Goal: Transaction & Acquisition: Purchase product/service

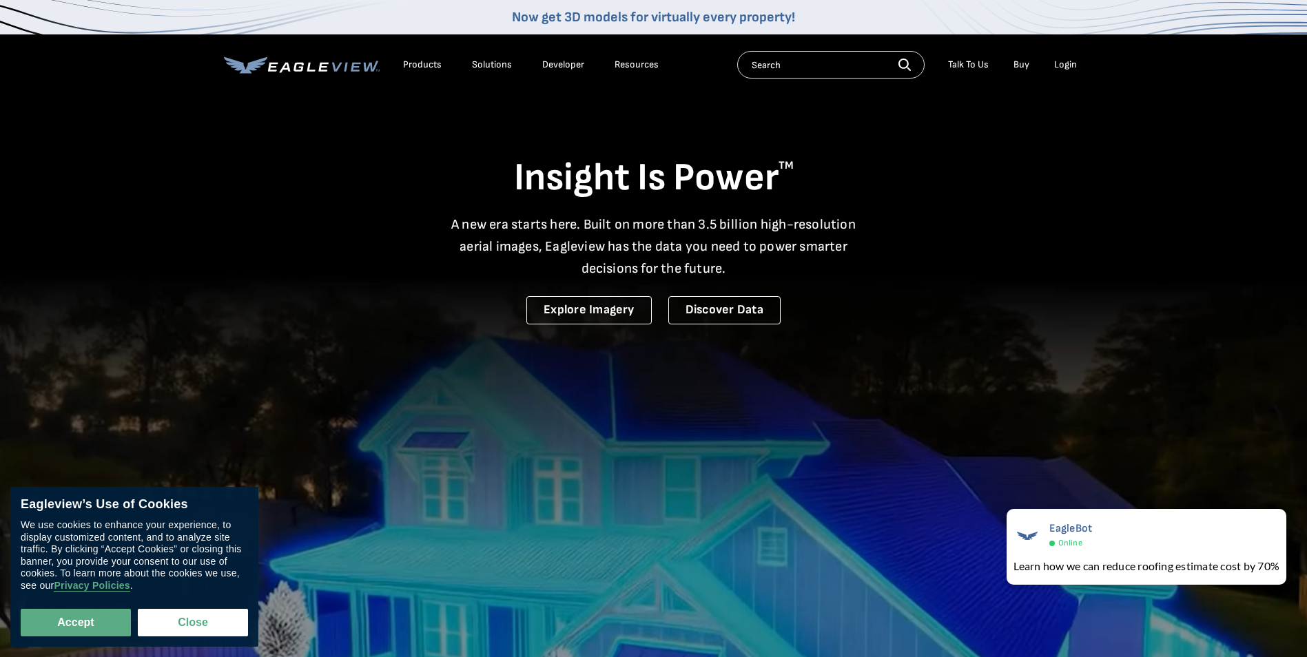
click at [1077, 65] on li "Login" at bounding box center [1066, 64] width 37 height 21
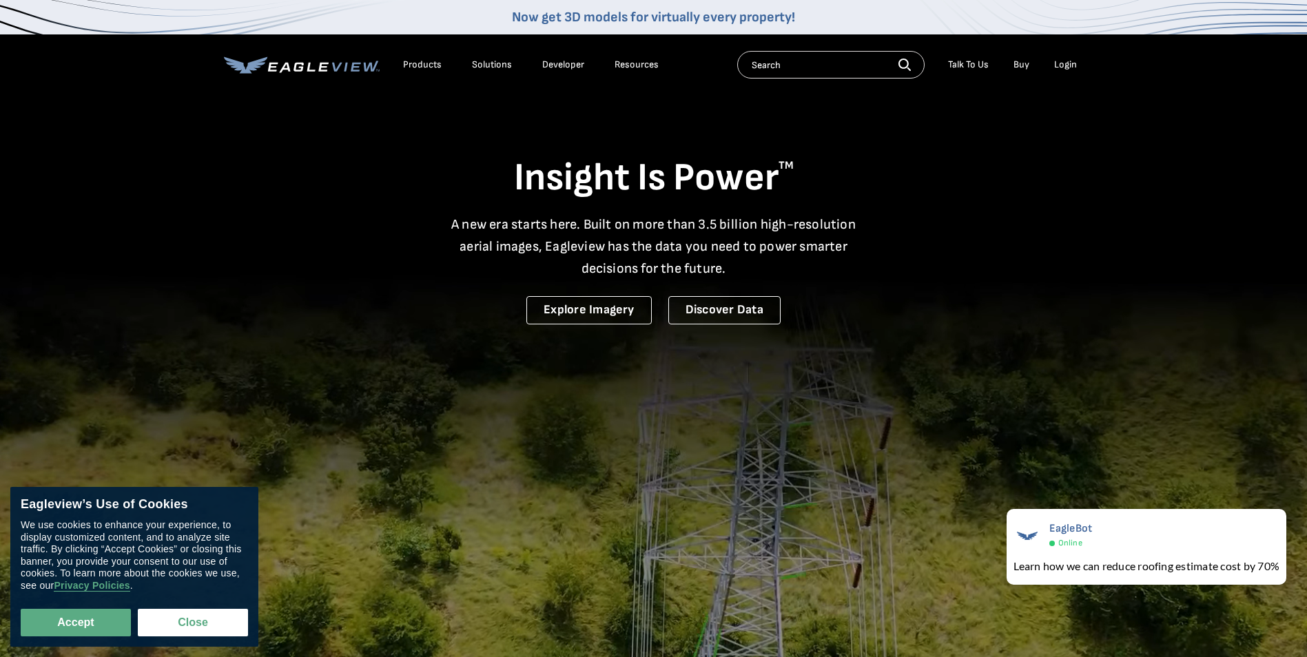
click at [1067, 64] on div "Login" at bounding box center [1065, 65] width 23 height 12
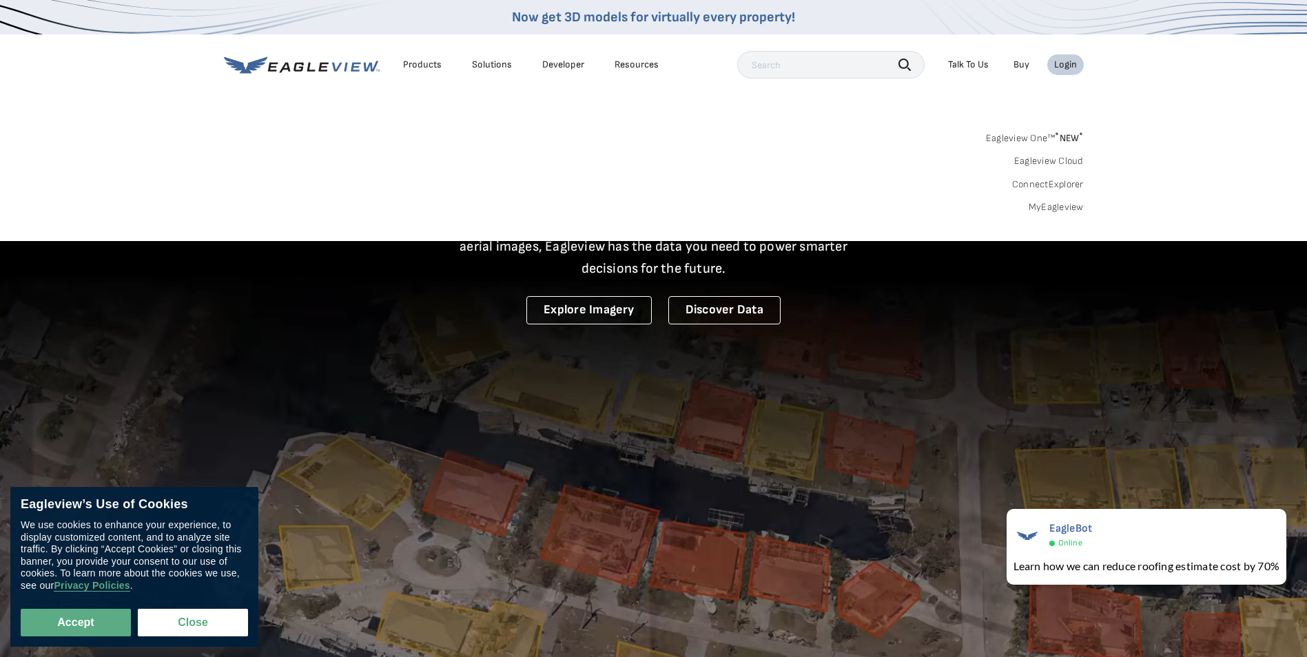
click at [1083, 63] on li "Login" at bounding box center [1066, 64] width 37 height 21
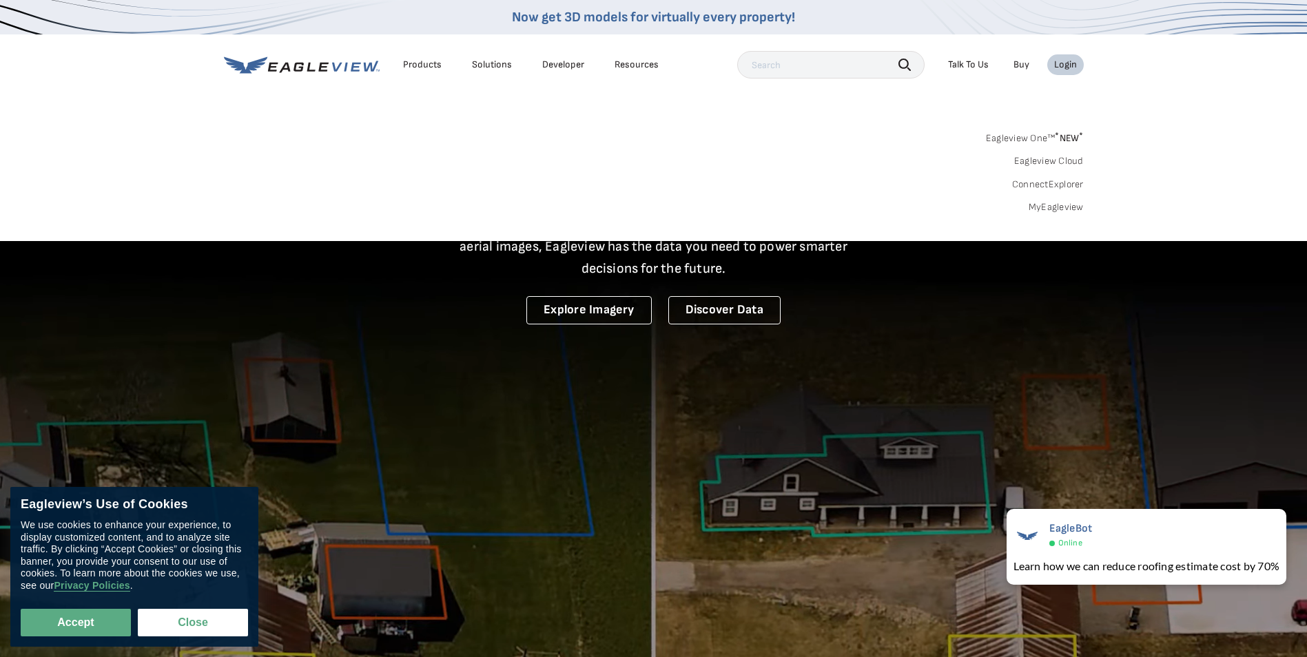
click at [1073, 65] on div "Login" at bounding box center [1065, 65] width 23 height 12
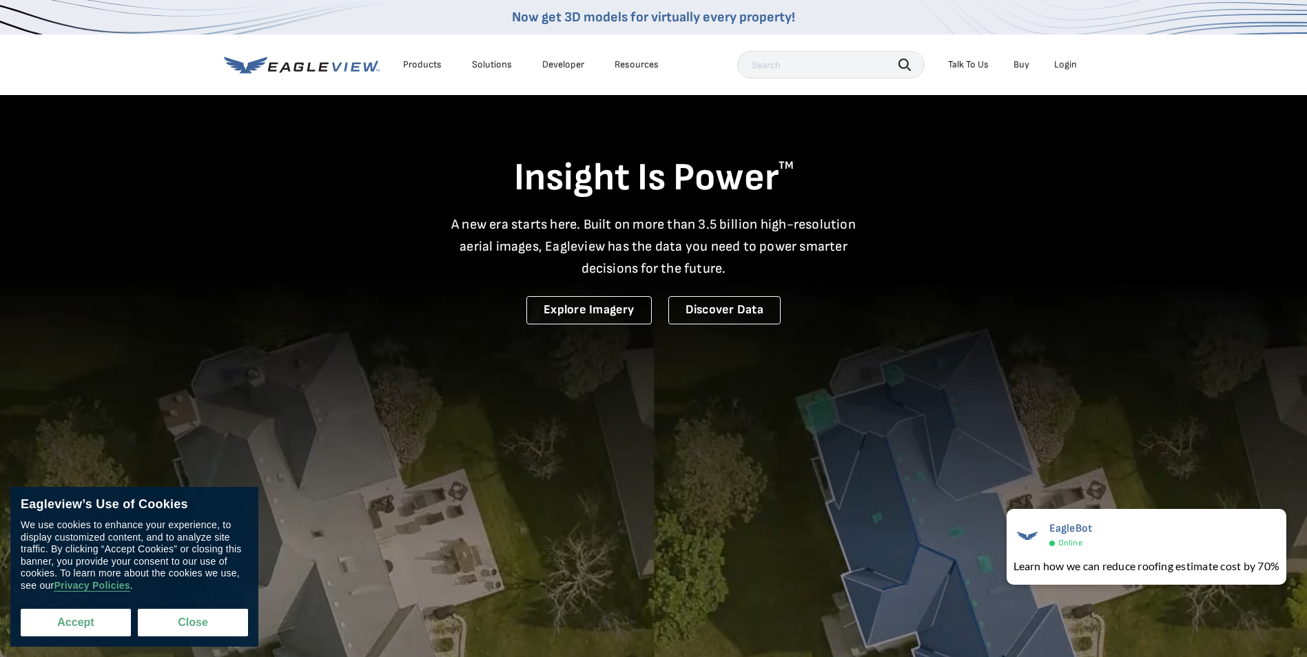
click at [103, 621] on button "Accept" at bounding box center [76, 623] width 110 height 28
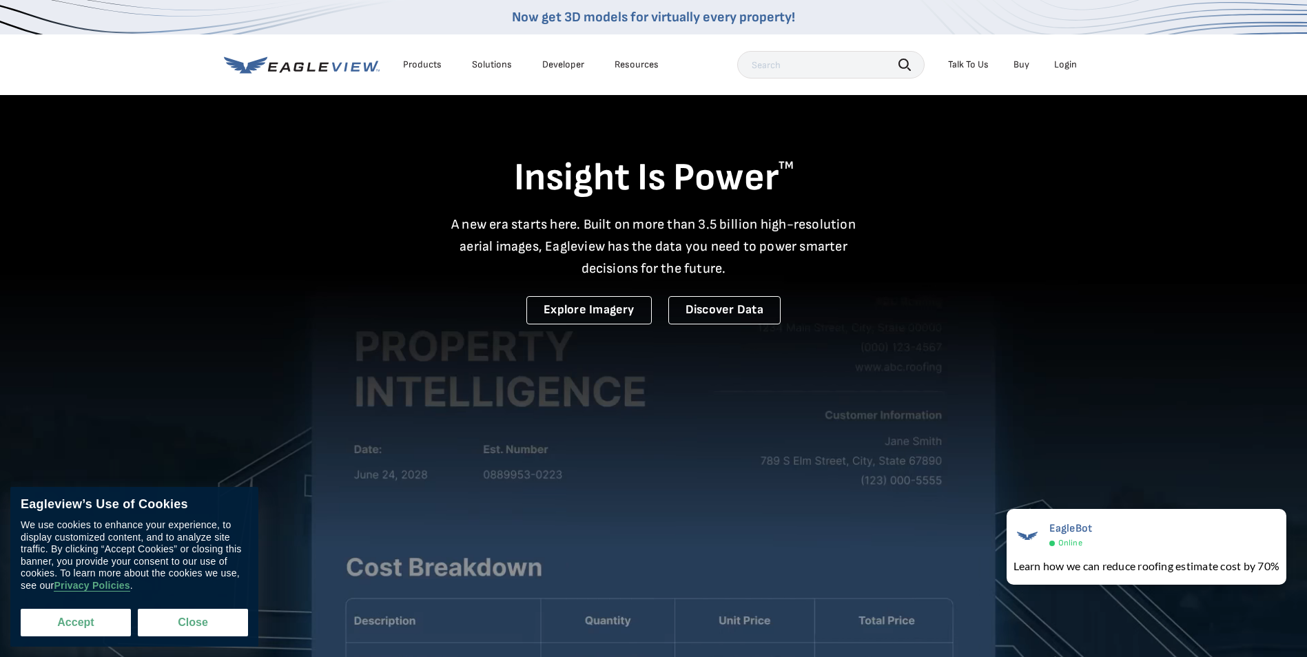
checkbox input "true"
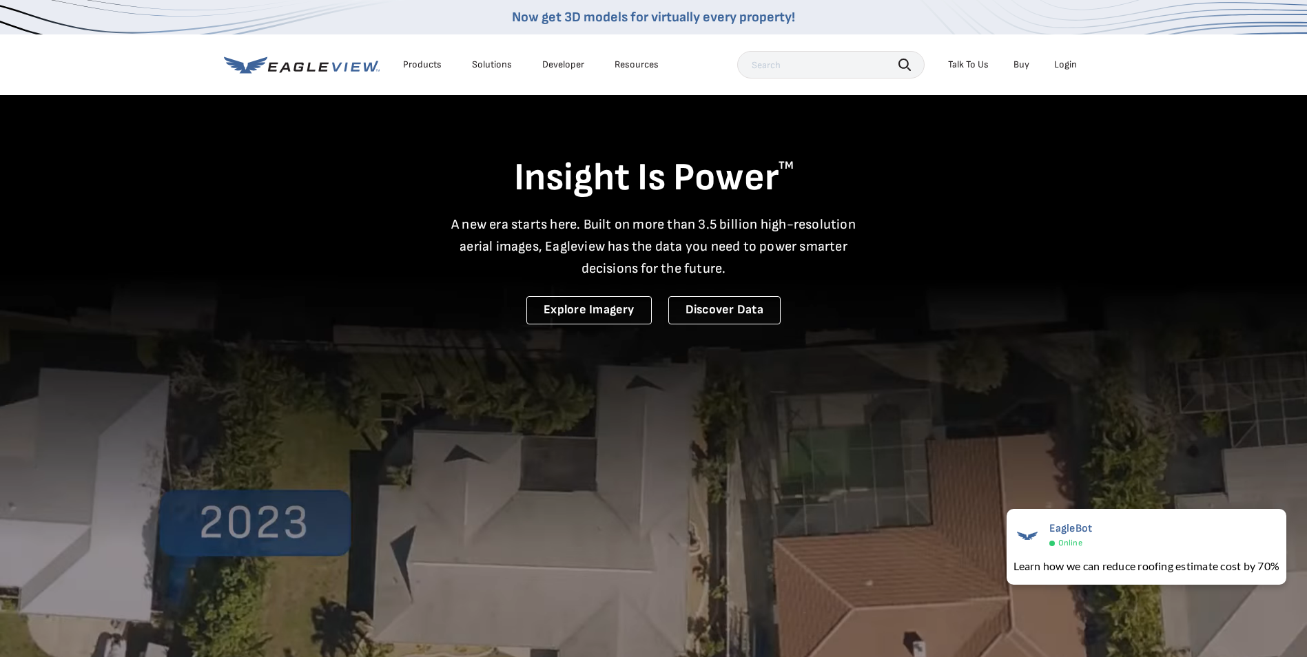
click at [1072, 64] on div "Login" at bounding box center [1065, 65] width 23 height 12
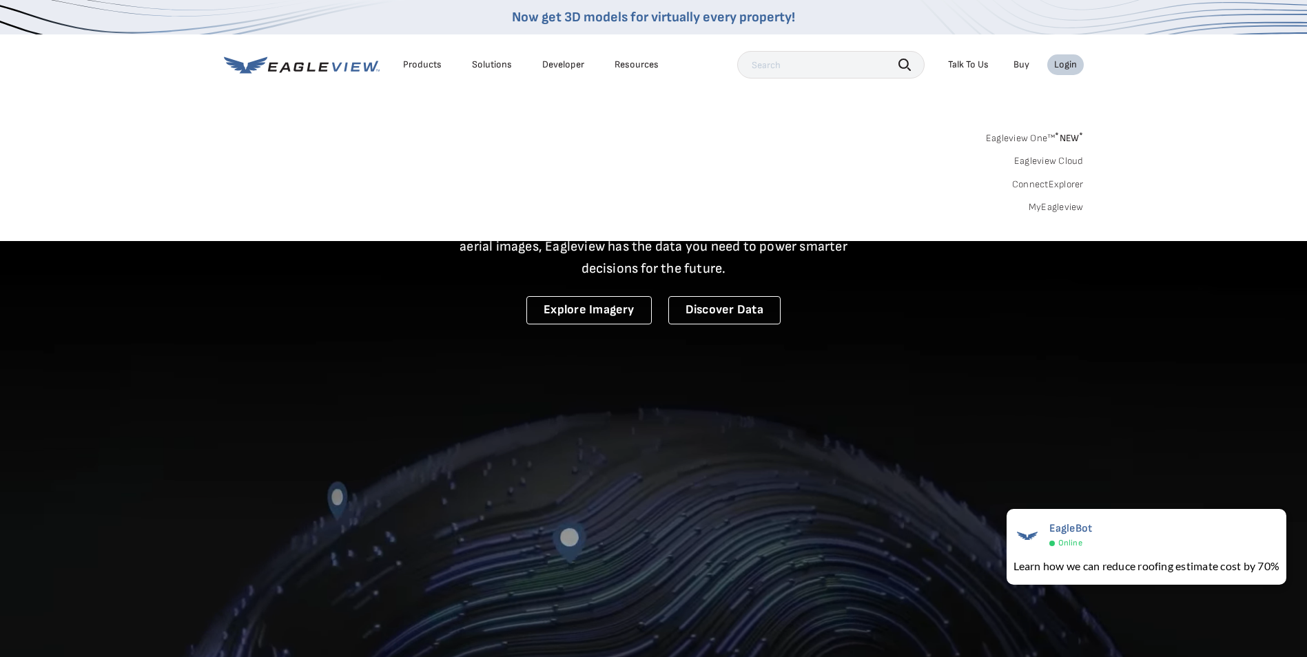
click at [1054, 208] on link "MyEagleview" at bounding box center [1056, 207] width 55 height 12
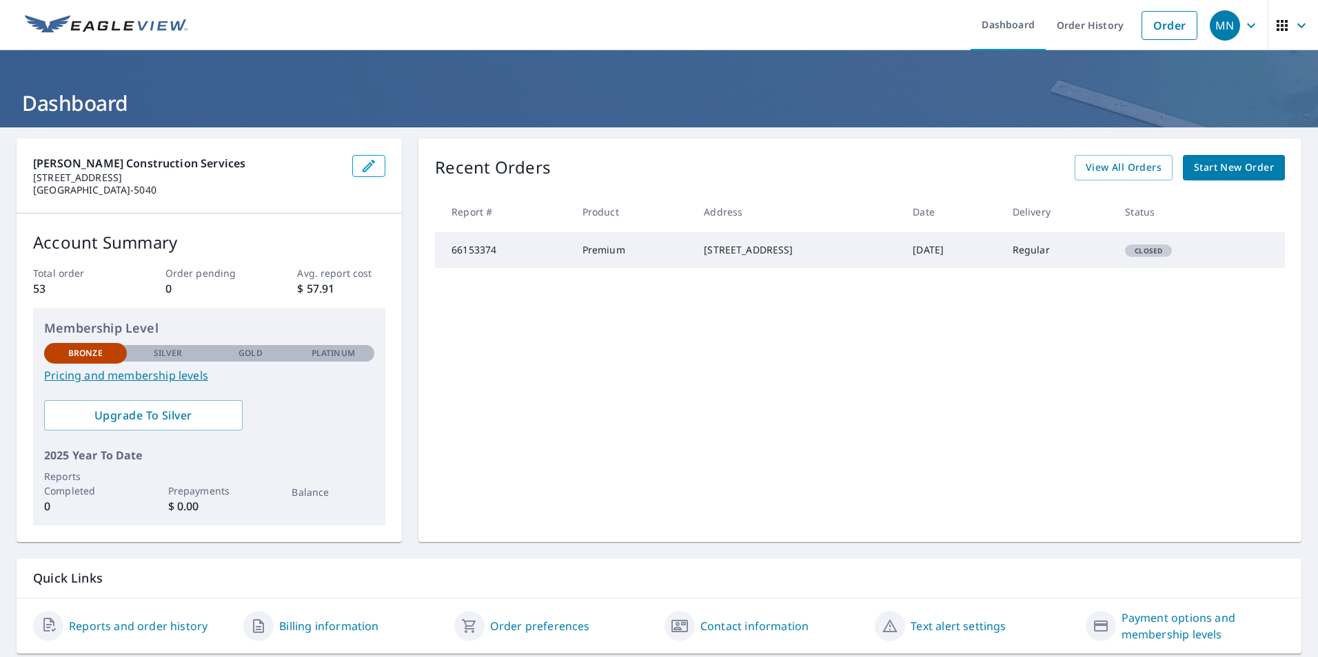
click at [1224, 174] on span "Start New Order" at bounding box center [1234, 167] width 80 height 17
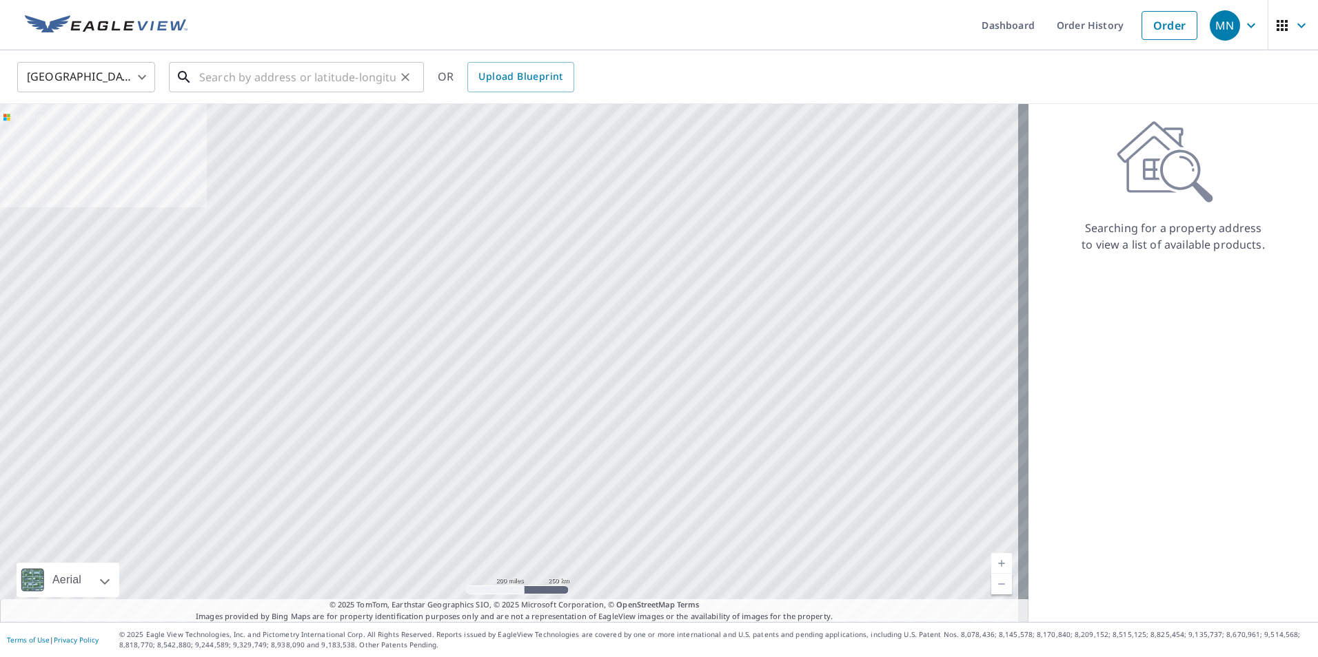
click at [252, 77] on input "text" at bounding box center [297, 77] width 196 height 39
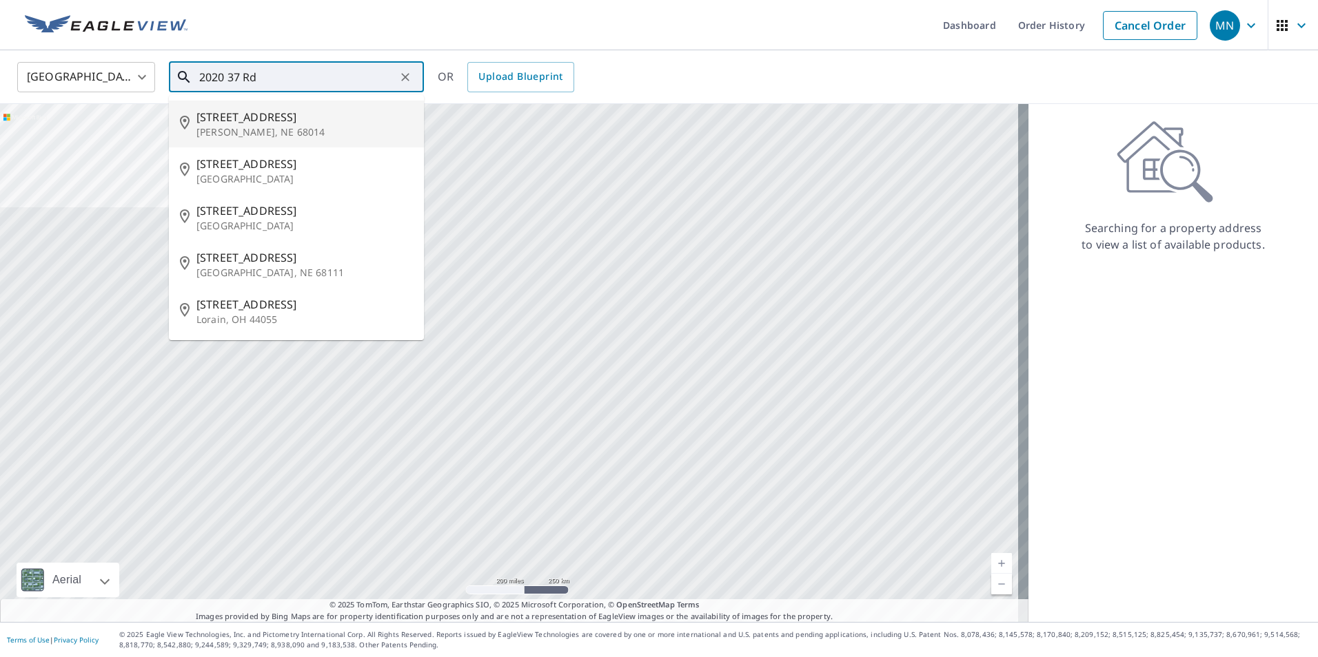
click at [335, 117] on span "2020 37th Rd" at bounding box center [304, 117] width 216 height 17
type input "2020 37th Rd Bruno, NE 68014"
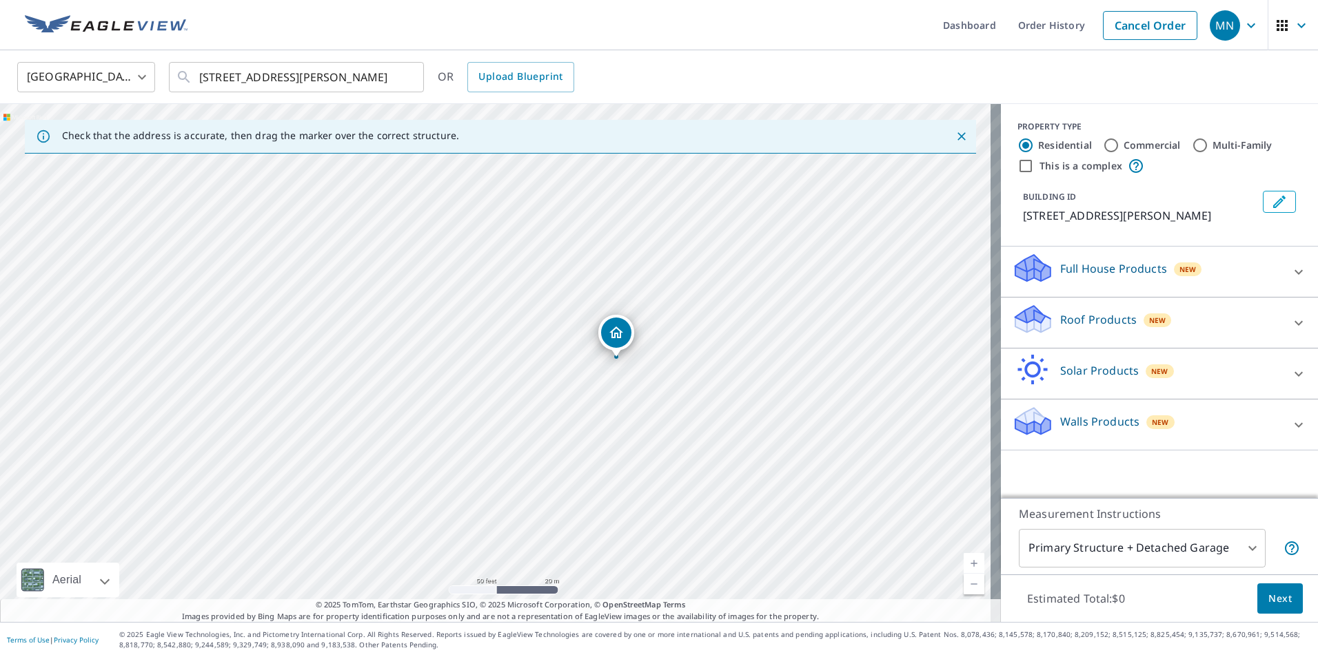
drag, startPoint x: 428, startPoint y: 318, endPoint x: 617, endPoint y: 327, distance: 189.0
click at [1293, 321] on icon at bounding box center [1298, 323] width 17 height 17
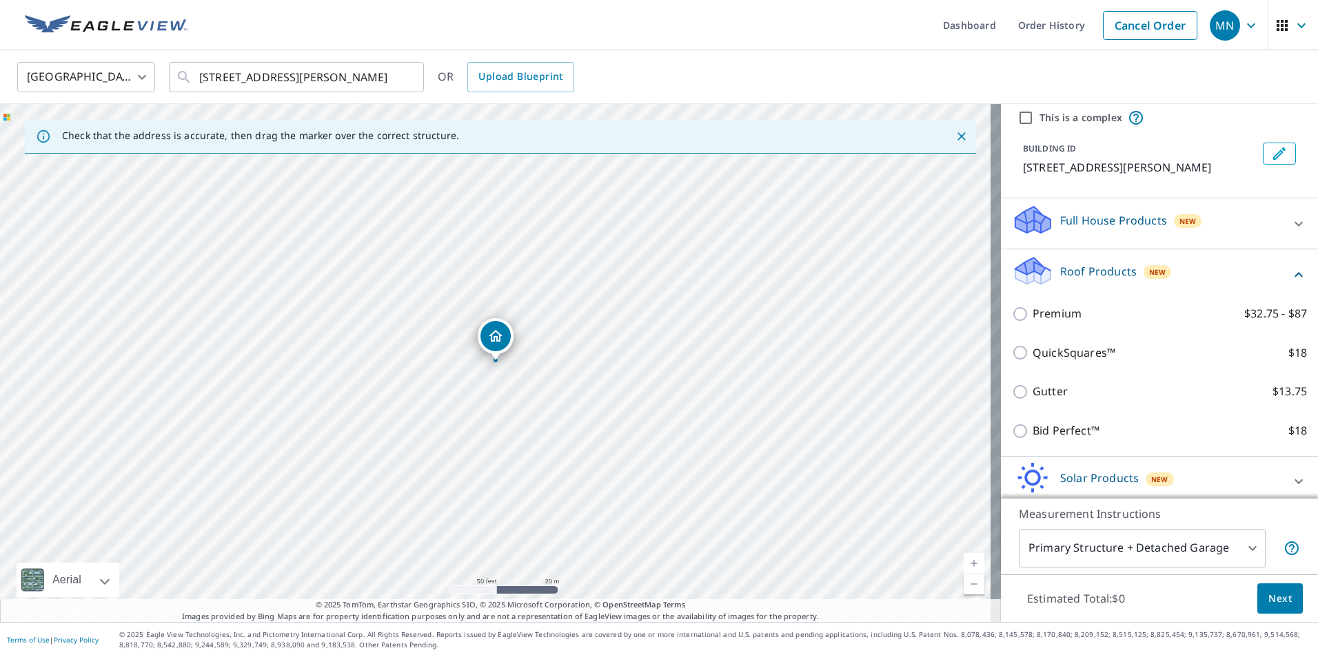
scroll to position [69, 0]
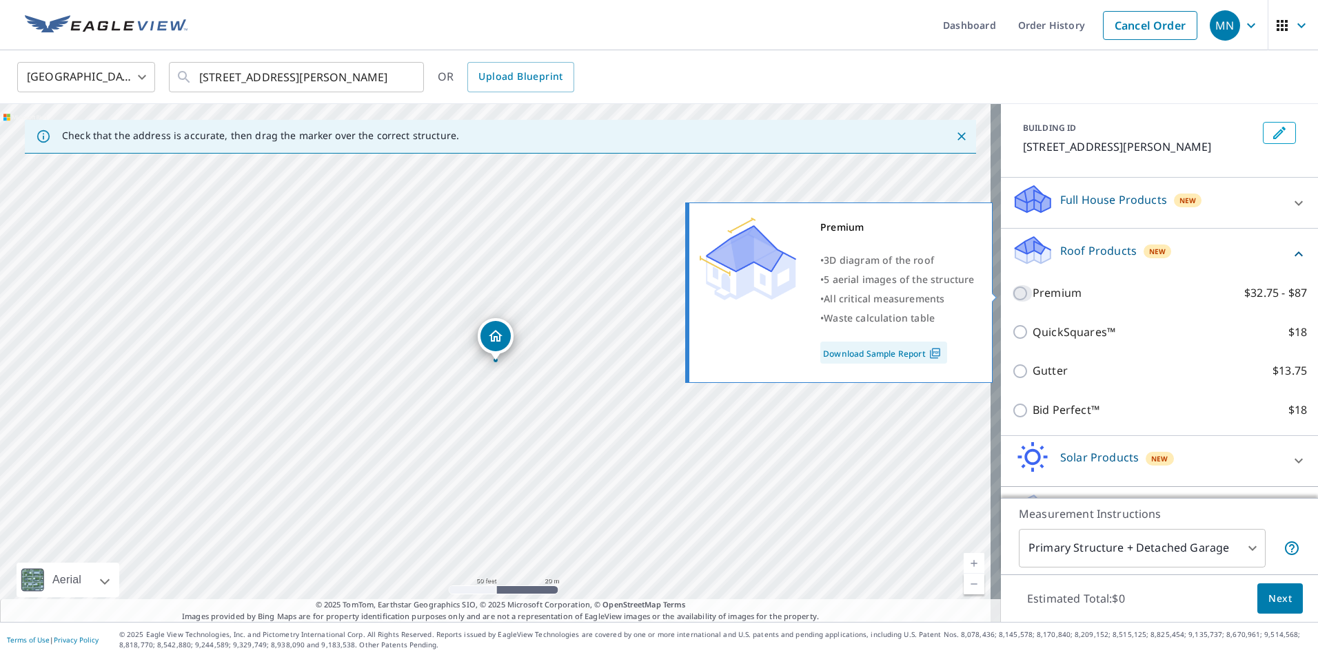
click at [1012, 289] on input "Premium $32.75 - $87" at bounding box center [1022, 293] width 21 height 17
checkbox input "true"
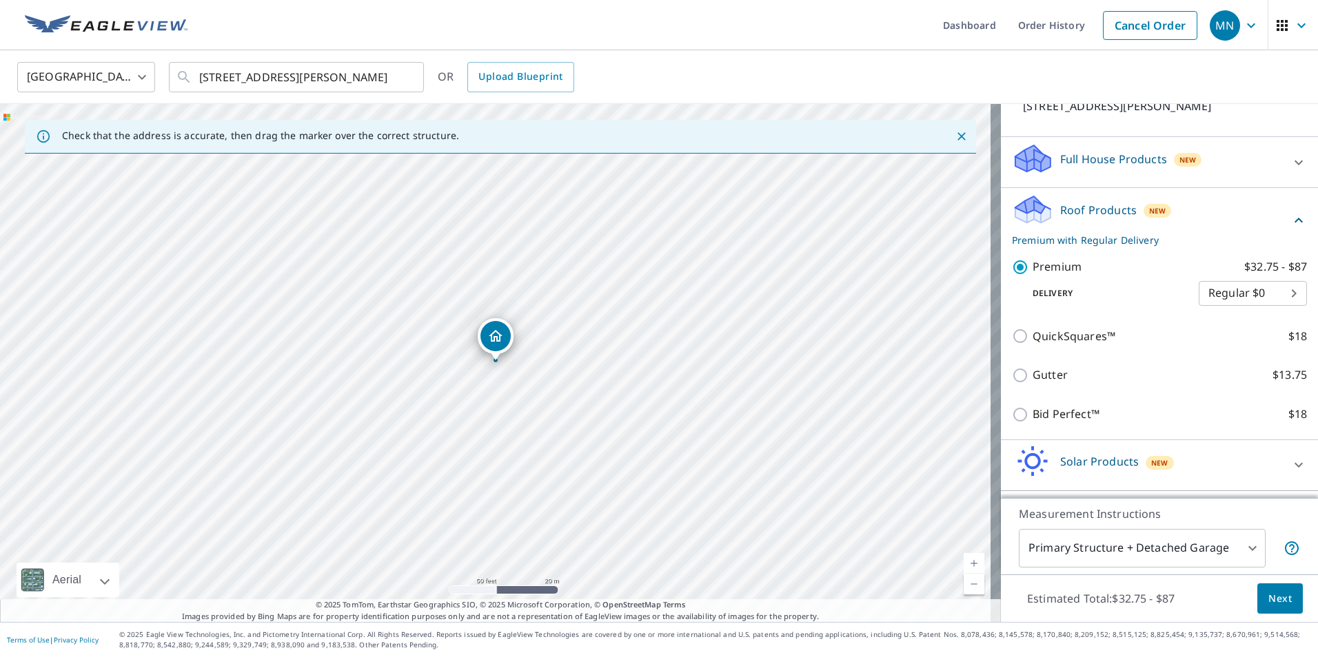
scroll to position [154, 0]
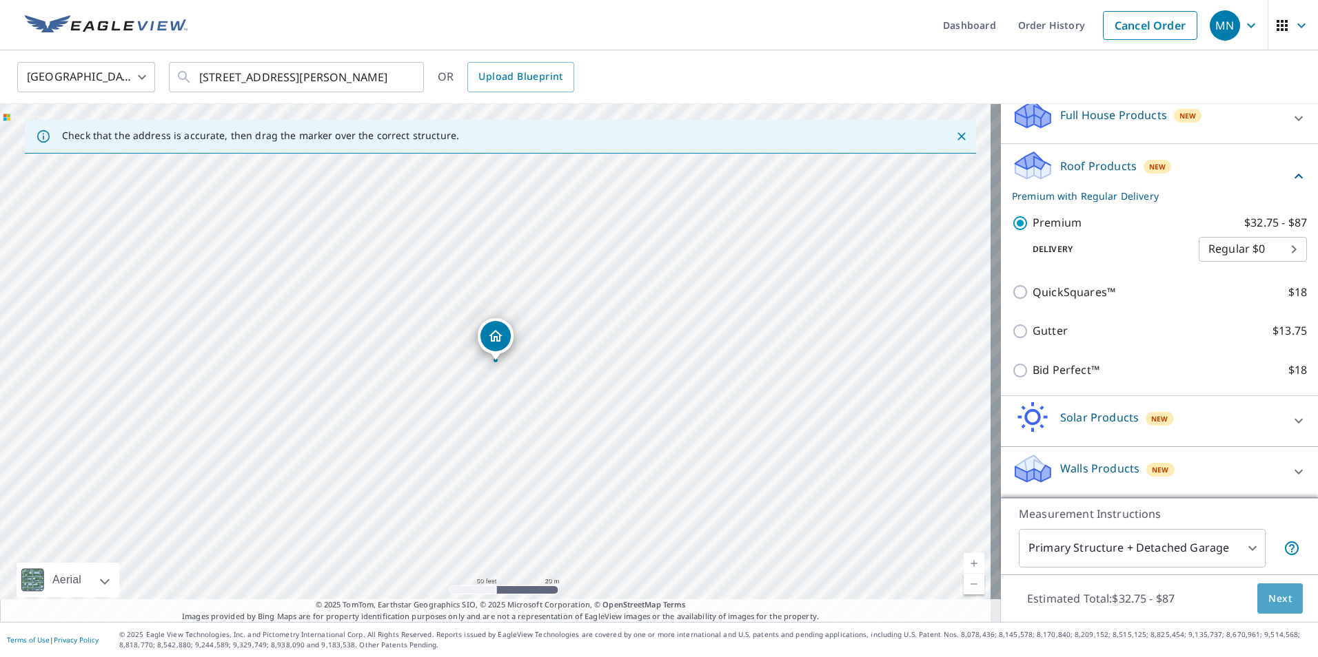
click at [1268, 606] on span "Next" at bounding box center [1279, 599] width 23 height 17
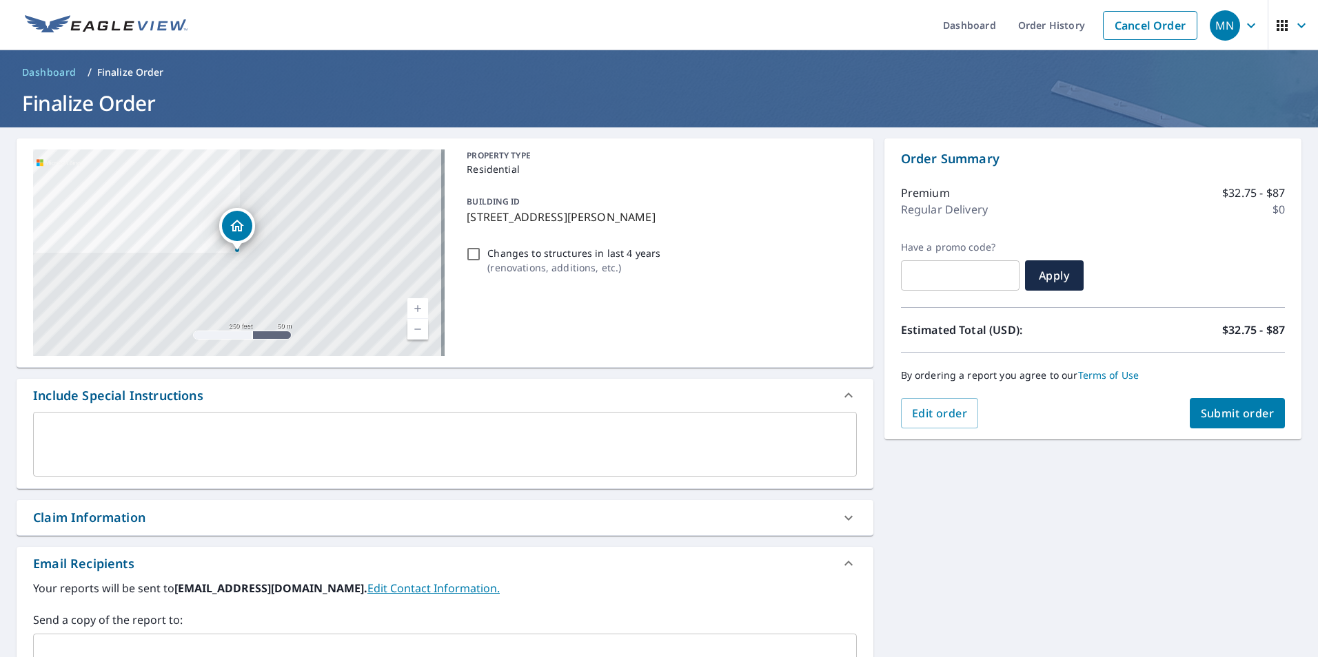
click at [1205, 410] on span "Submit order" at bounding box center [1237, 413] width 74 height 15
